Goal: Information Seeking & Learning: Learn about a topic

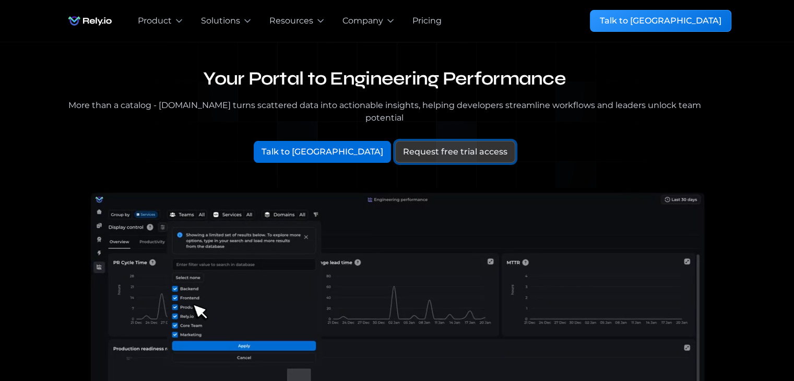
click at [447, 146] on div "Request free trial access" at bounding box center [455, 152] width 104 height 13
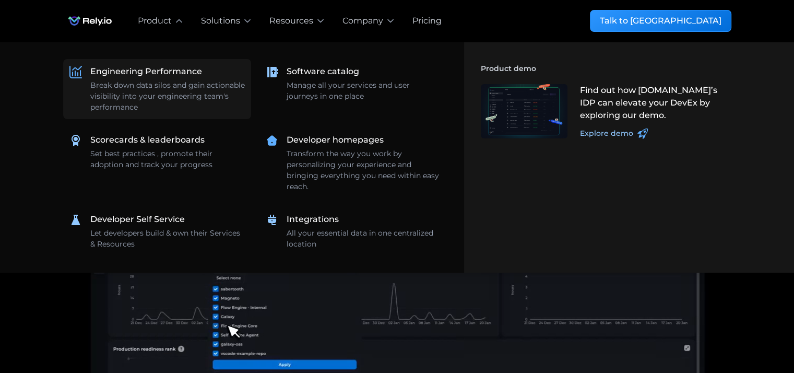
click at [160, 82] on div "Break down data silos and gain actionable visibility into your engineering team…" at bounding box center [167, 96] width 154 height 33
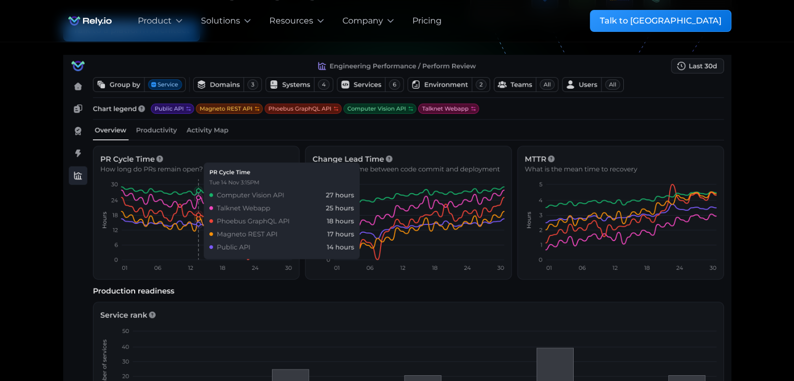
scroll to position [104, 0]
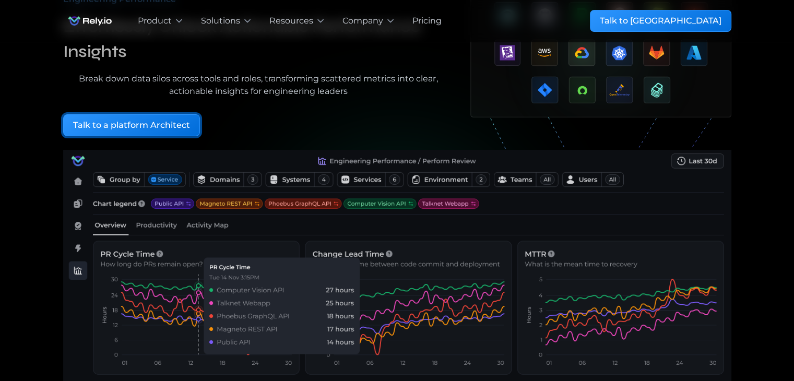
click at [167, 122] on div "Talk to a platform Architect" at bounding box center [131, 125] width 117 height 13
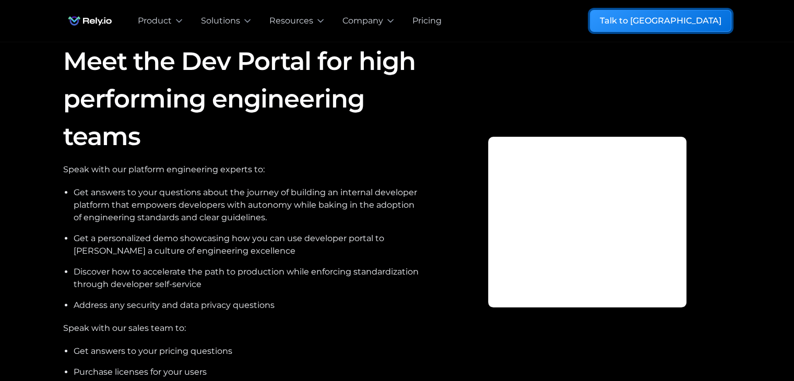
click at [688, 22] on div "Talk to [GEOGRAPHIC_DATA]" at bounding box center [660, 21] width 122 height 13
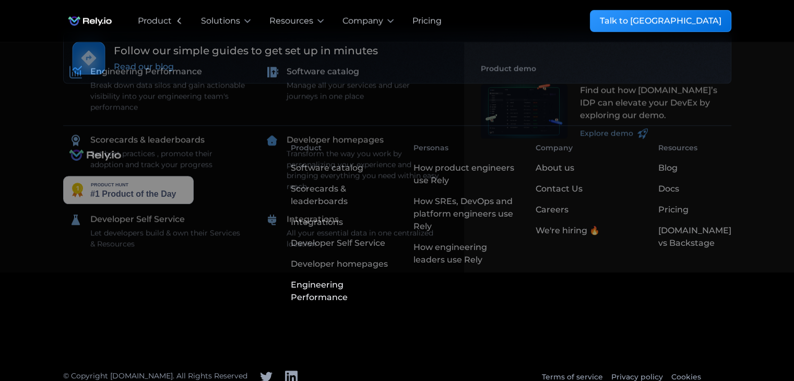
scroll to position [610, 0]
